Goal: Task Accomplishment & Management: Complete application form

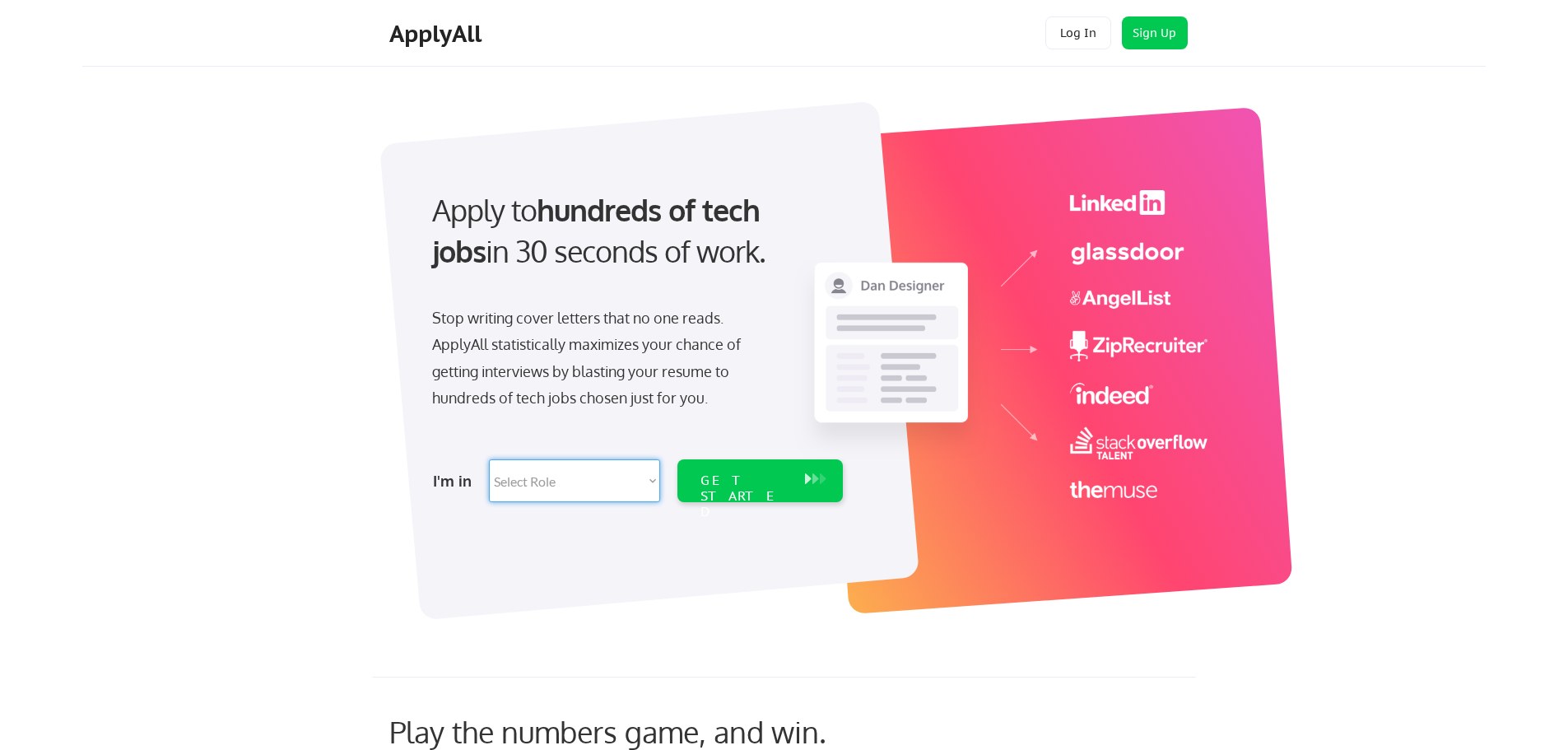
click at [615, 485] on select "Select Role Software Engineering Product Management Customer Success Sales UI/U…" at bounding box center [574, 481] width 171 height 43
select select ""engineering""
click at [489, 460] on select "Select Role Software Engineering Product Management Customer Success Sales UI/U…" at bounding box center [574, 481] width 171 height 43
select select ""engineering""
click at [725, 494] on div "GET STARTED" at bounding box center [745, 481] width 105 height 43
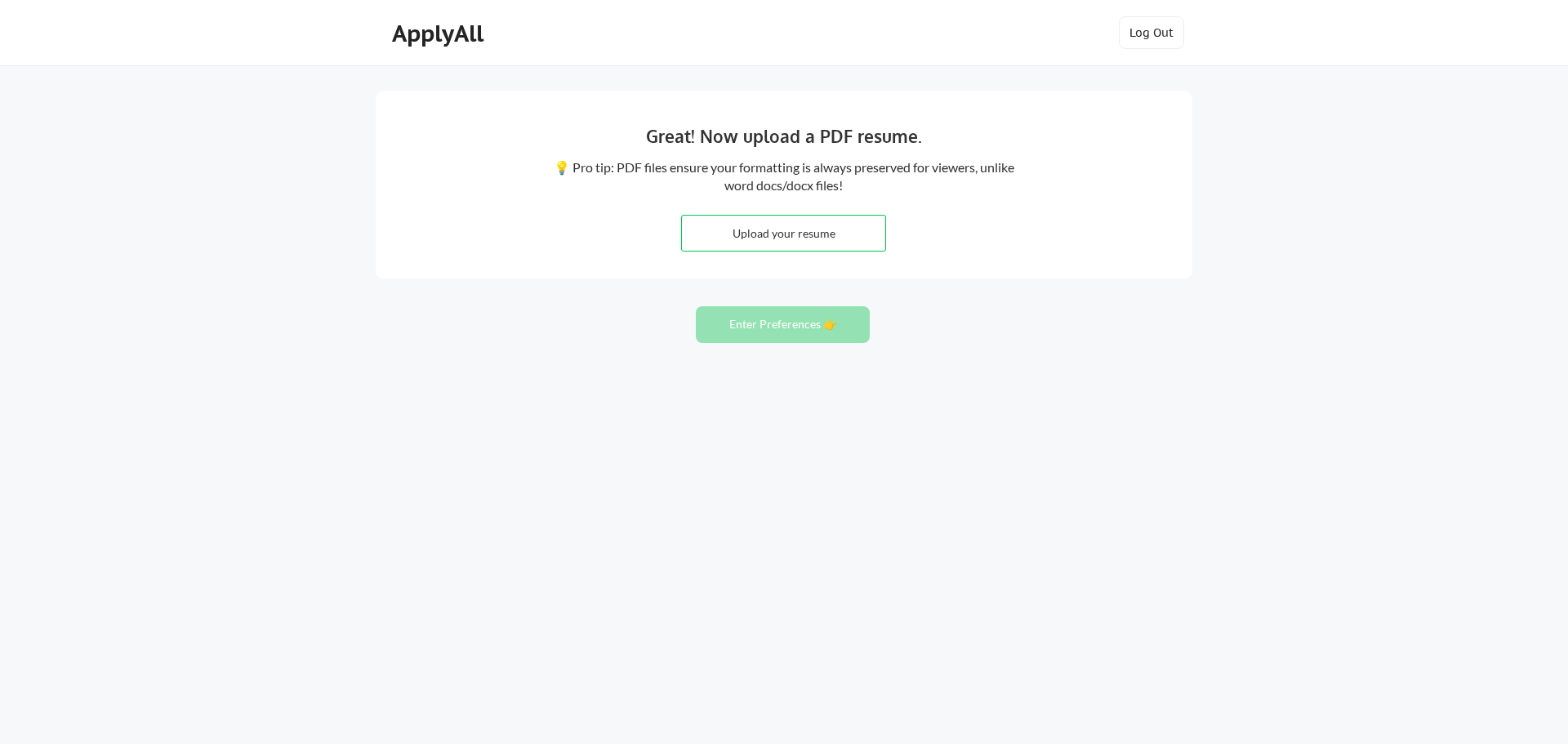
click at [1217, 93] on div "Great! Now upload a PDF resume. 💡 Pro tip: PDF files ensure your formatting is …" at bounding box center [784, 372] width 1568 height 744
click at [1217, 94] on div "Great! Now upload a PDF resume. 💡 Pro tip: PDF files ensure your formatting is …" at bounding box center [784, 372] width 1568 height 744
